Goal: Information Seeking & Learning: Learn about a topic

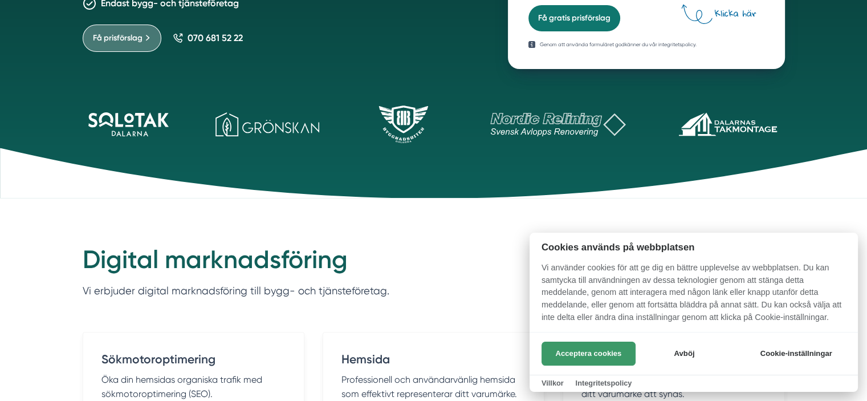
click at [576, 349] on button "Acceptera cookies" at bounding box center [588, 353] width 94 height 24
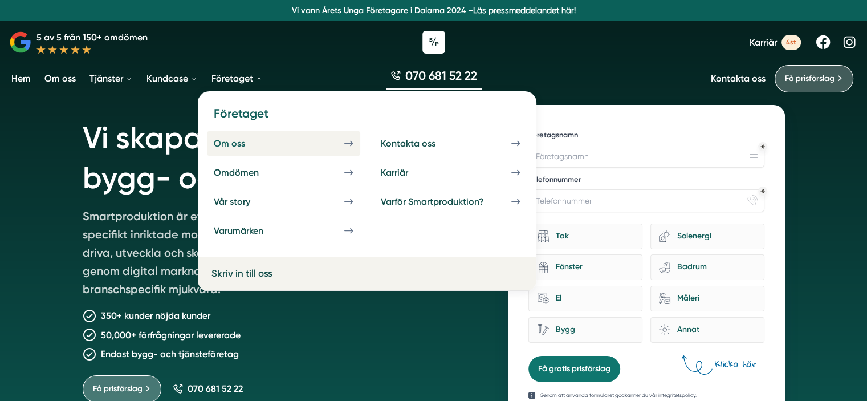
click at [248, 139] on div "Om oss" at bounding box center [243, 143] width 59 height 11
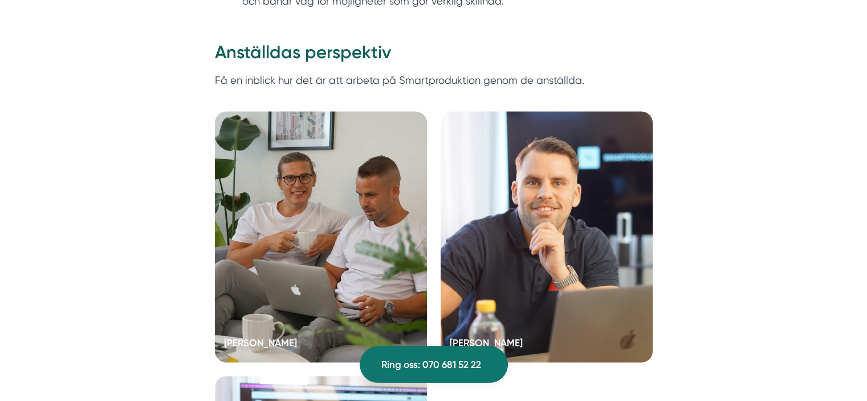
scroll to position [2232, 0]
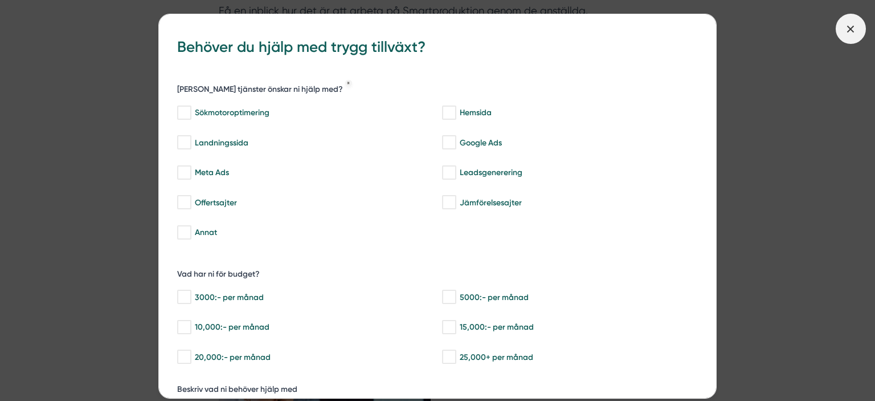
click at [845, 30] on icon at bounding box center [851, 29] width 13 height 13
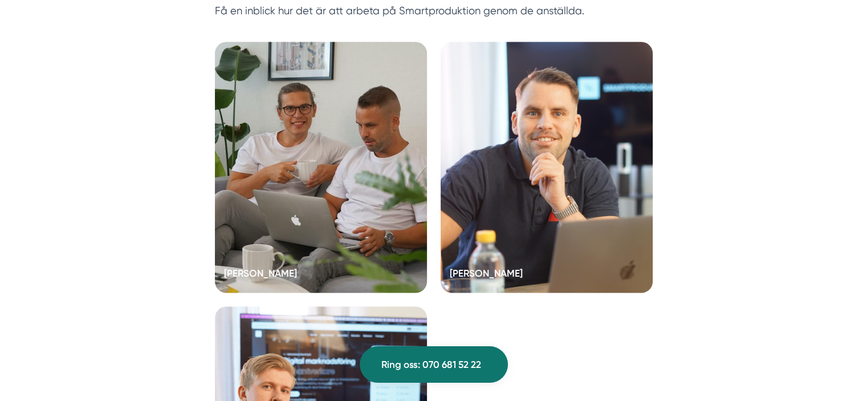
scroll to position [2186, 0]
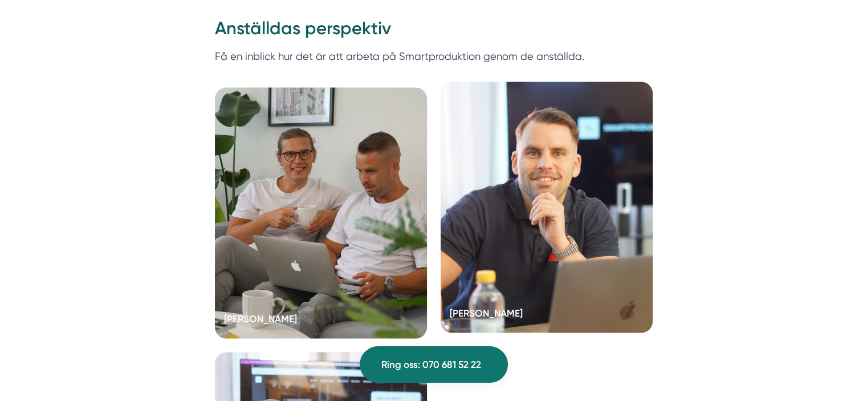
click at [509, 181] on div at bounding box center [547, 207] width 212 height 251
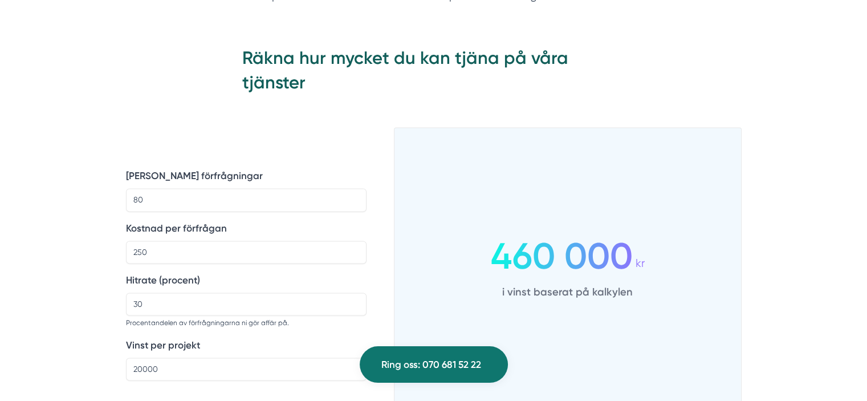
scroll to position [1664, 0]
